Goal: Navigation & Orientation: Find specific page/section

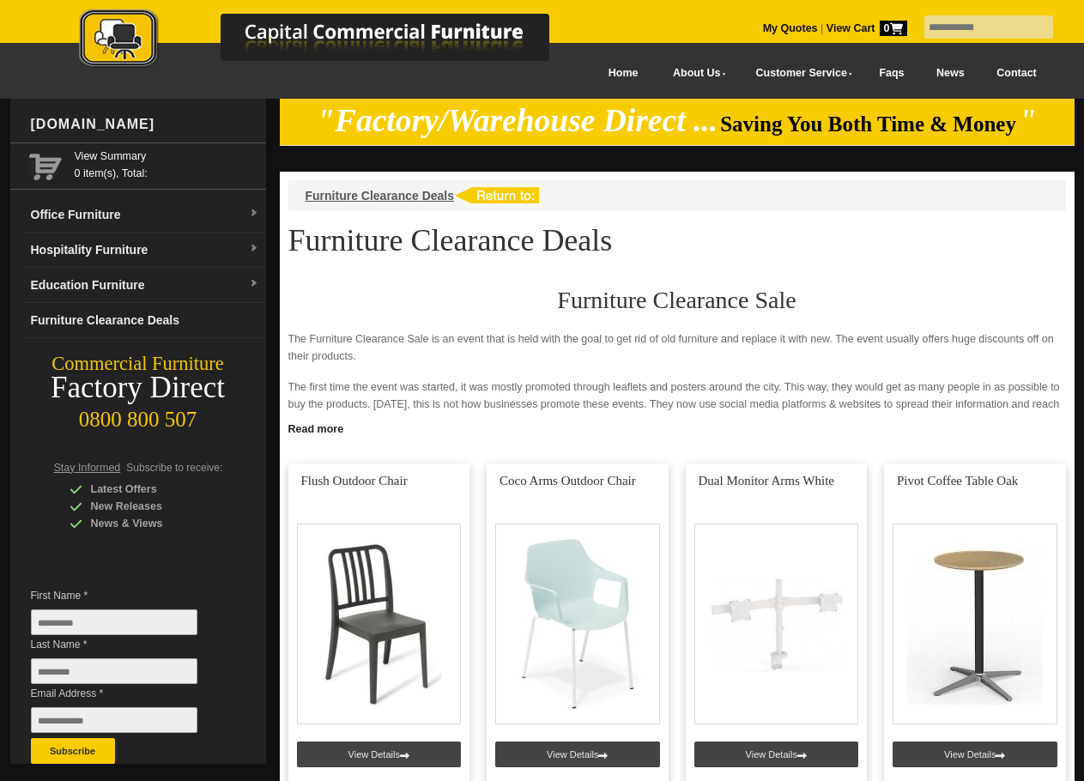
click at [787, 189] on div "Furniture Clearance Deals" at bounding box center [676, 195] width 777 height 31
click at [870, 241] on h1 "Furniture Clearance Deals" at bounding box center [676, 240] width 777 height 33
click at [869, 231] on h1 "Furniture Clearance Deals" at bounding box center [676, 240] width 777 height 33
click at [929, 228] on h1 "Furniture Clearance Deals" at bounding box center [676, 240] width 777 height 33
click at [127, 214] on link "Office Furniture" at bounding box center [145, 214] width 242 height 35
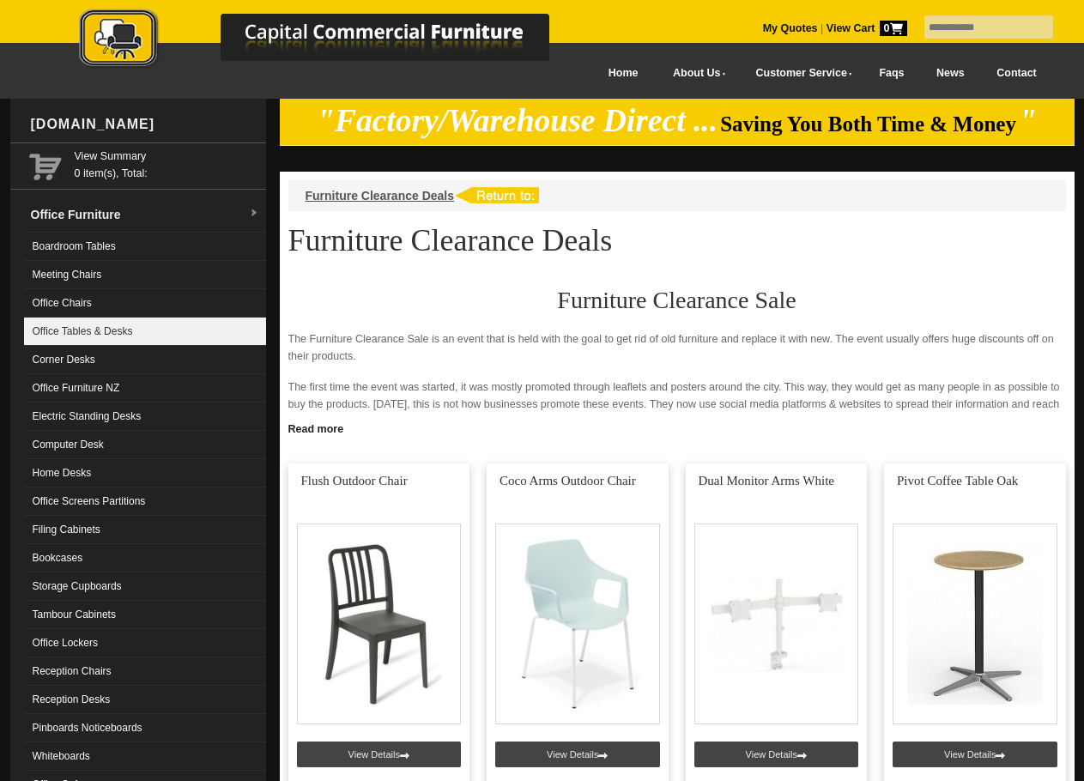
click at [111, 329] on link "Office Tables & Desks" at bounding box center [145, 331] width 242 height 28
